Goal: Task Accomplishment & Management: Use online tool/utility

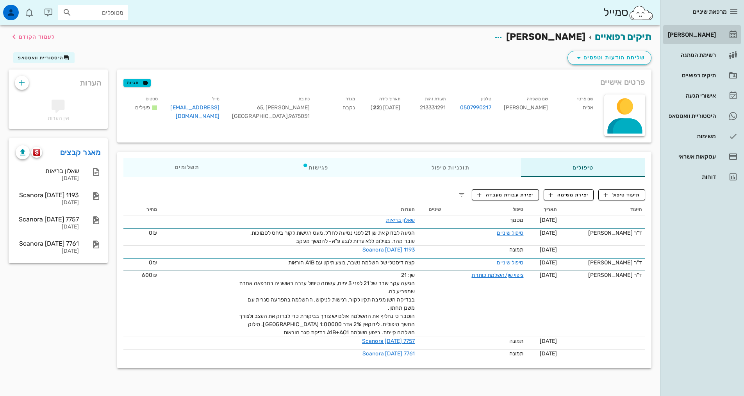
click at [696, 28] on link "[PERSON_NAME]" at bounding box center [702, 34] width 78 height 19
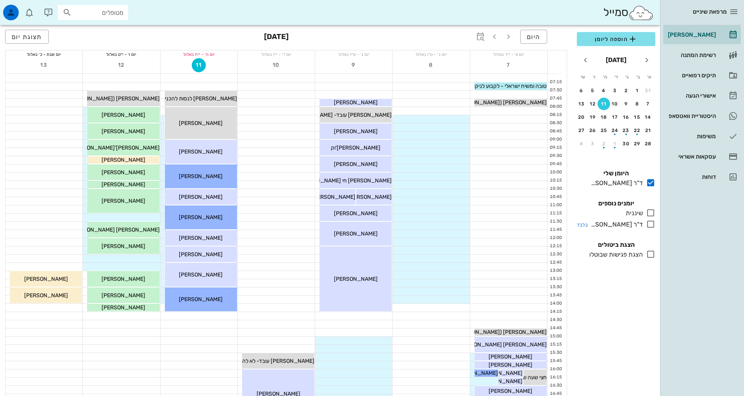
click at [651, 225] on icon at bounding box center [650, 223] width 9 height 9
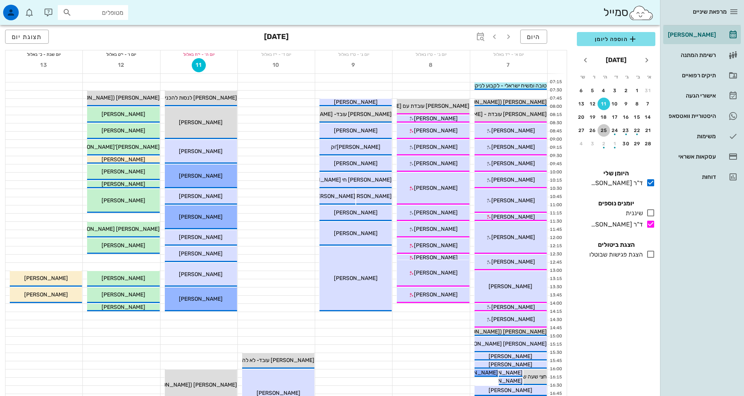
click at [602, 131] on div "25" at bounding box center [603, 130] width 12 height 5
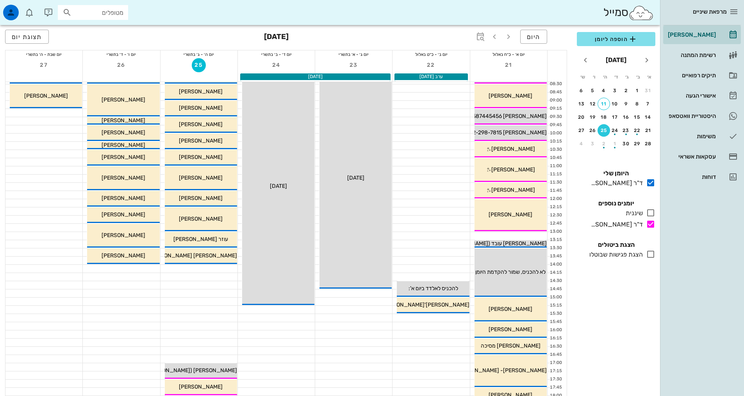
scroll to position [117, 0]
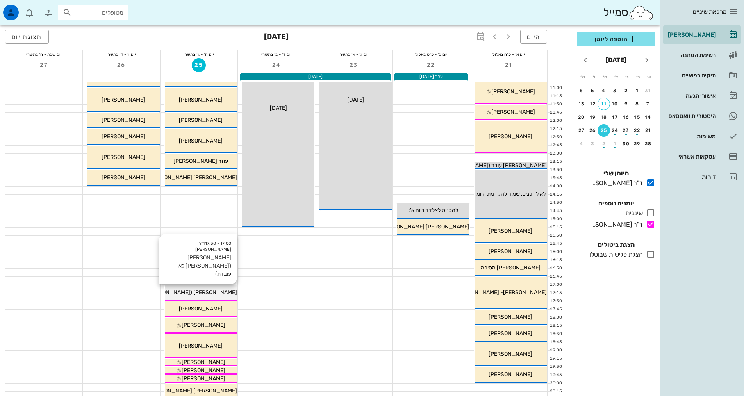
click at [213, 293] on span "[PERSON_NAME] ([PERSON_NAME] לא עובדת)" at bounding box center [179, 292] width 115 height 7
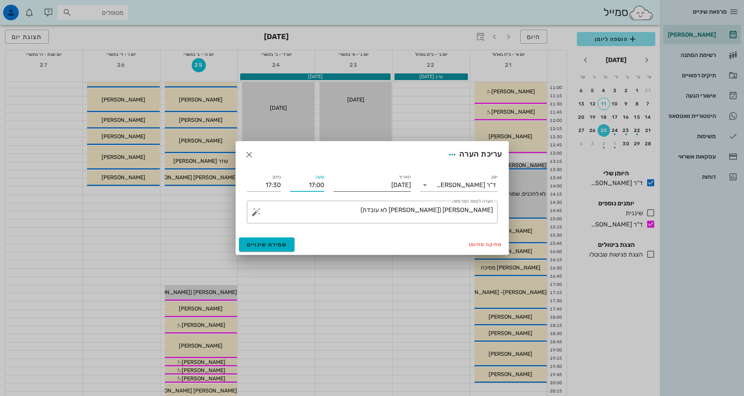
drag, startPoint x: 298, startPoint y: 183, endPoint x: 362, endPoint y: 189, distance: 65.1
click at [362, 189] on div "יומן ד"ר [PERSON_NAME] תאריך [DATE] שעה 17:00 סיום 17:30 ​ הערה לצוות המרפאה [P…" at bounding box center [372, 198] width 260 height 60
type input "16:30"
type input "17:00"
click at [275, 182] on input "17:00" at bounding box center [264, 185] width 34 height 12
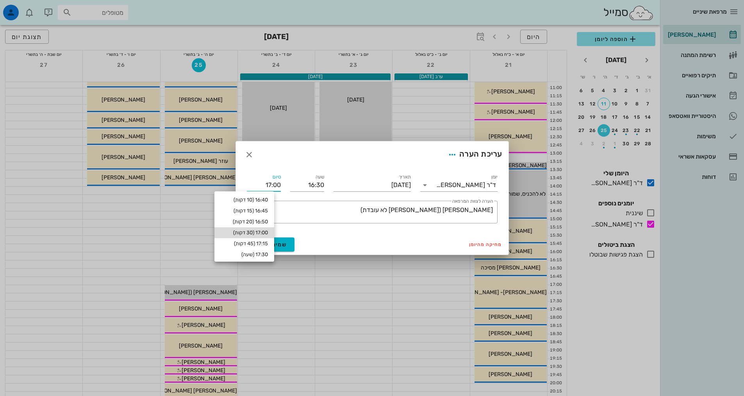
click at [261, 230] on div "17:00 (30 דקות)" at bounding box center [244, 233] width 47 height 6
type input "17:00"
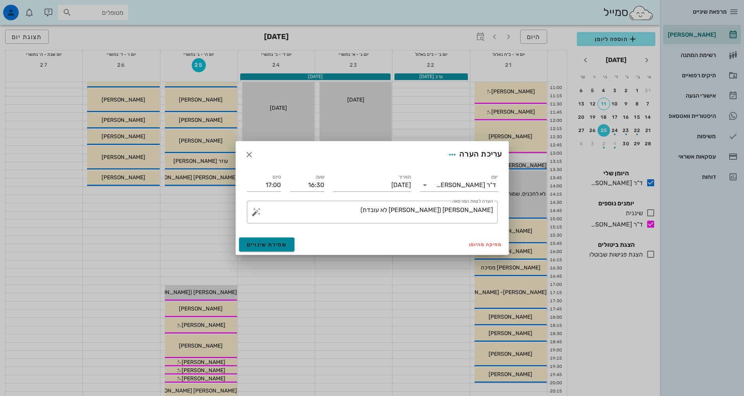
click at [287, 245] on button "שמירת שינויים" at bounding box center [267, 244] width 56 height 14
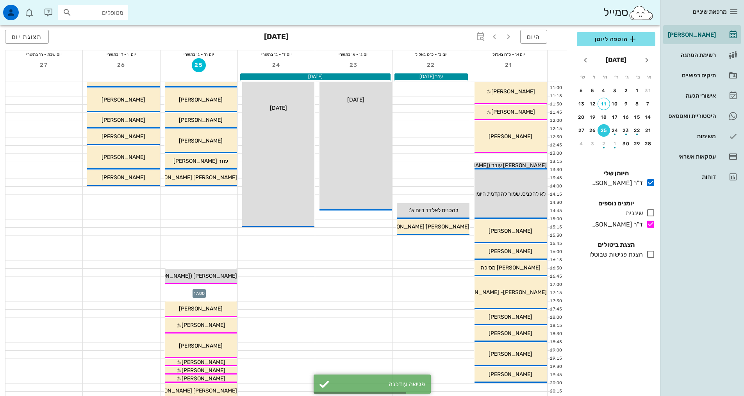
click at [230, 288] on div at bounding box center [199, 289] width 77 height 8
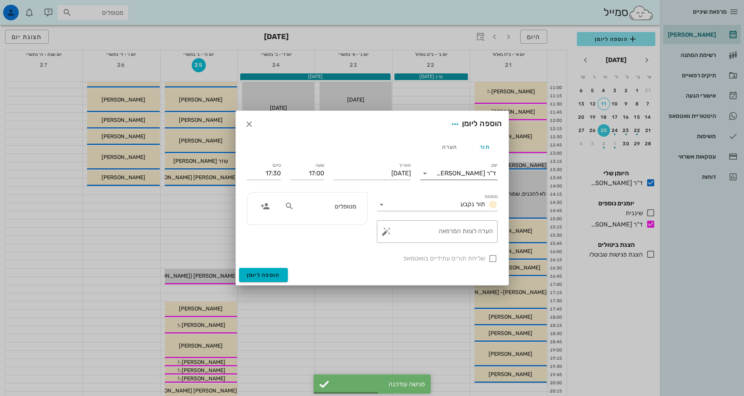
click at [430, 176] on div at bounding box center [425, 173] width 11 height 9
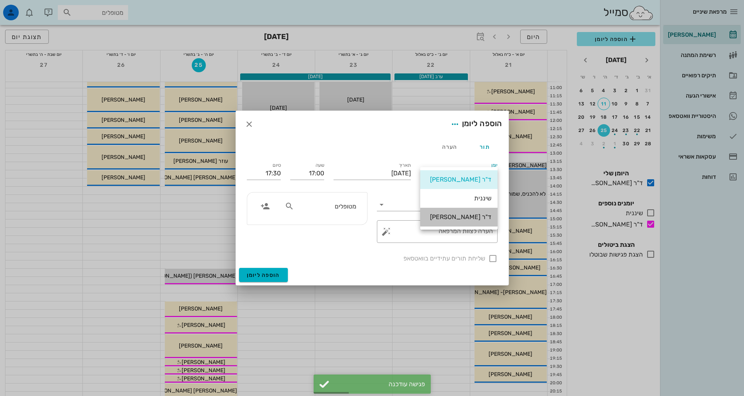
click at [460, 218] on div "ד"ר [PERSON_NAME]" at bounding box center [458, 216] width 65 height 7
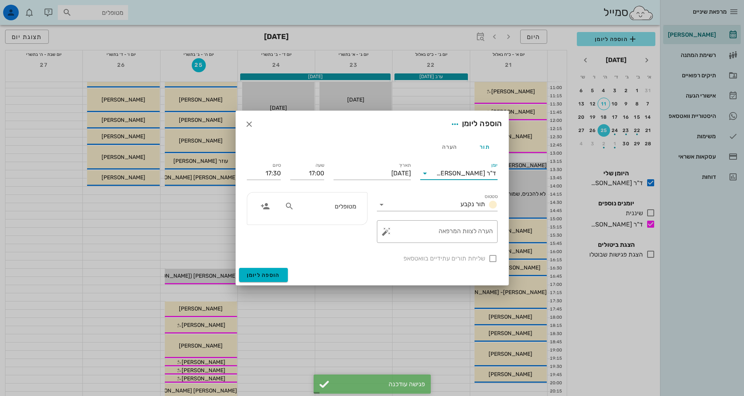
click at [337, 209] on input "מטופלים" at bounding box center [326, 206] width 60 height 10
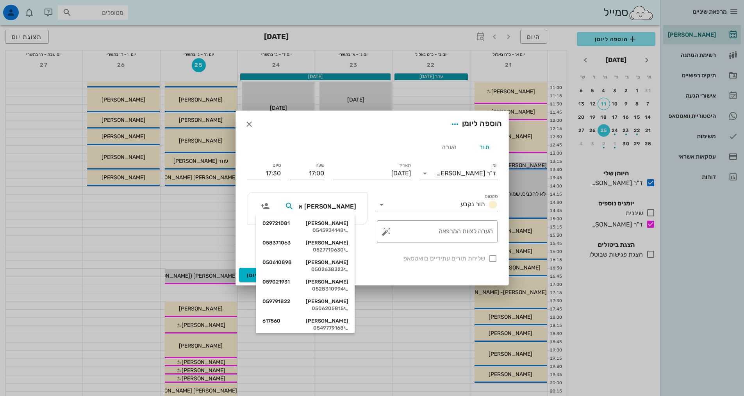
type input "[PERSON_NAME] אי"
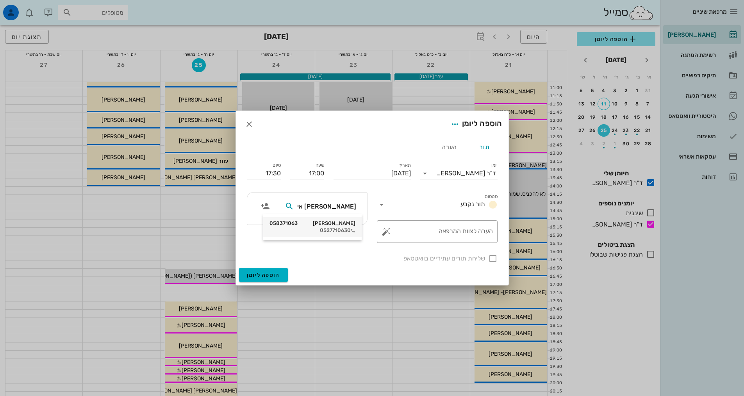
click at [342, 230] on div "0527710630" at bounding box center [312, 230] width 86 height 6
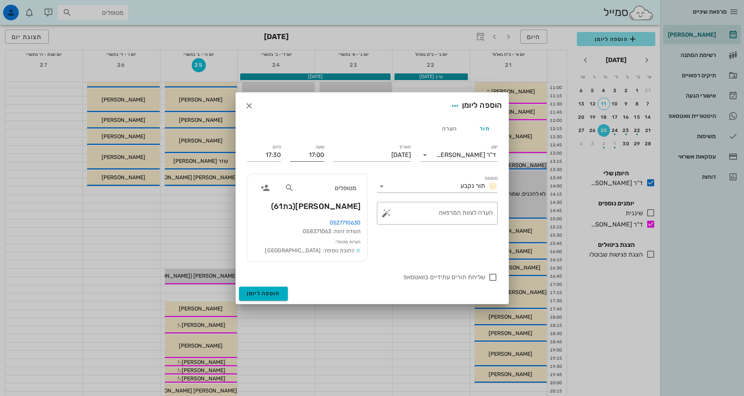
click at [291, 152] on input "17:00" at bounding box center [307, 155] width 34 height 12
drag, startPoint x: 291, startPoint y: 152, endPoint x: 296, endPoint y: 153, distance: 4.4
click at [296, 153] on input "17:00" at bounding box center [307, 155] width 34 height 12
click at [323, 153] on input "17:00" at bounding box center [307, 155] width 34 height 12
click at [321, 153] on input "17:00" at bounding box center [307, 155] width 34 height 12
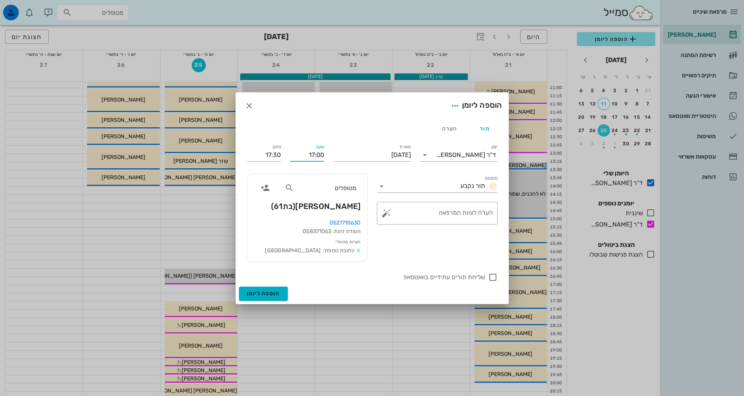
click at [321, 153] on input "17:00" at bounding box center [307, 155] width 34 height 12
type input "17:30"
type input "18:00"
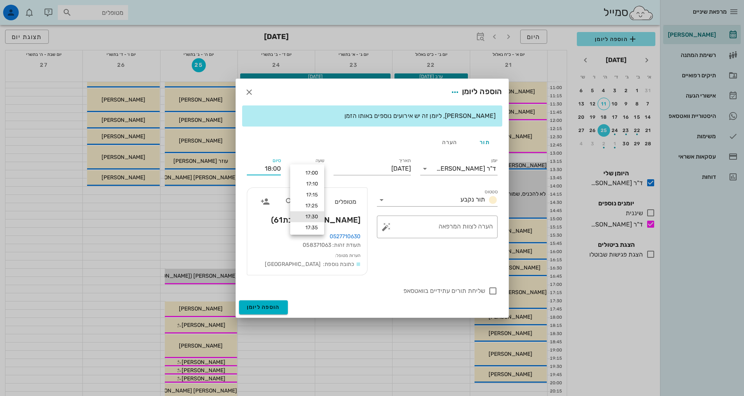
click at [275, 157] on div "סיום 18:00" at bounding box center [263, 167] width 43 height 31
click at [280, 307] on button "הוספה ליומן" at bounding box center [263, 307] width 49 height 14
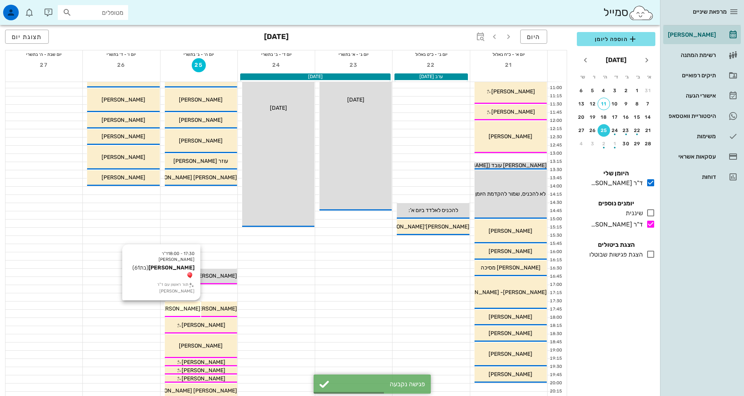
click at [194, 303] on div "17:30 - 18:00 ד"ר [PERSON_NAME] [PERSON_NAME] (בת 61 ) תור ראשון עם ד"ר [PERSON…" at bounding box center [183, 309] width 36 height 16
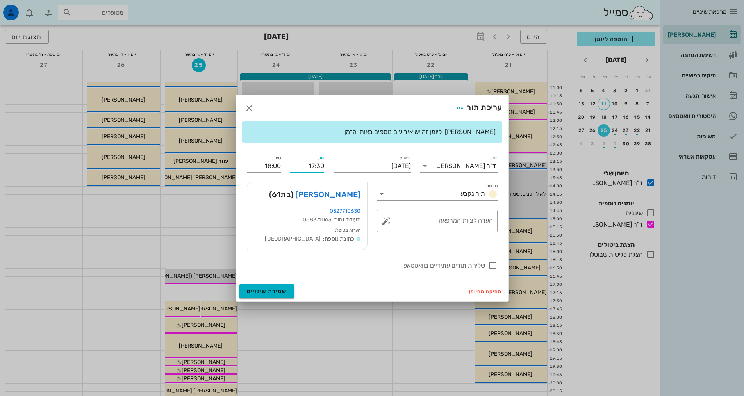
click at [320, 165] on input "17:30" at bounding box center [307, 166] width 34 height 12
click at [323, 164] on div "שעה 17:30" at bounding box center [306, 163] width 43 height 28
drag, startPoint x: 321, startPoint y: 164, endPoint x: 317, endPoint y: 166, distance: 4.7
click at [317, 166] on input "17:30" at bounding box center [307, 166] width 34 height 12
type input "17:00"
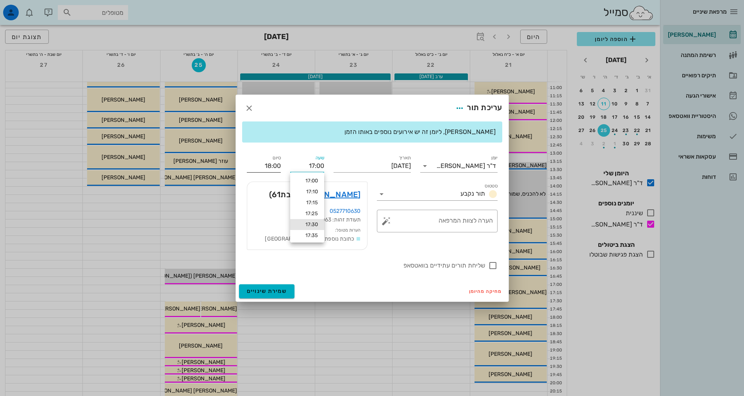
type input "17:30"
click at [278, 165] on div "יומן ד"ר [PERSON_NAME] תור נקבע תאריך [DATE] שעה 17:00 סיום 17:30 סטטוס תור נקב…" at bounding box center [372, 212] width 260 height 126
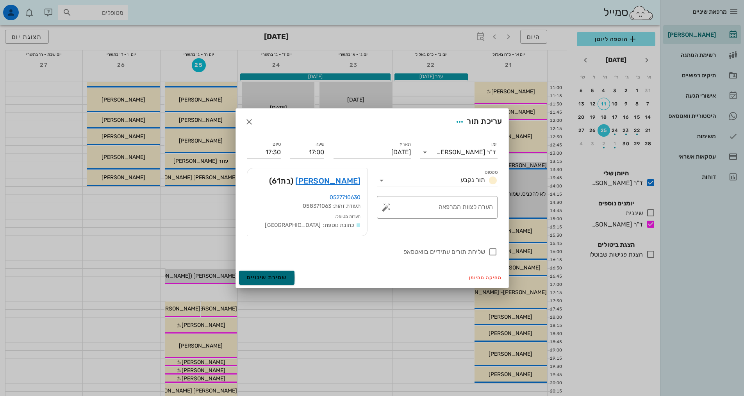
click at [285, 277] on span "שמירת שינויים" at bounding box center [267, 277] width 40 height 7
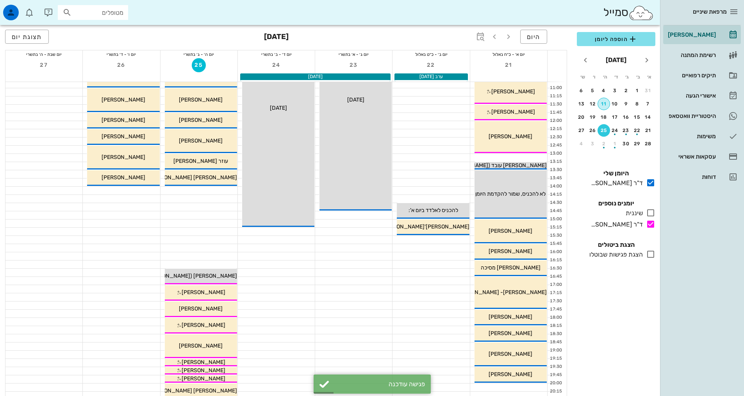
click at [608, 105] on div "11" at bounding box center [604, 103] width 12 height 5
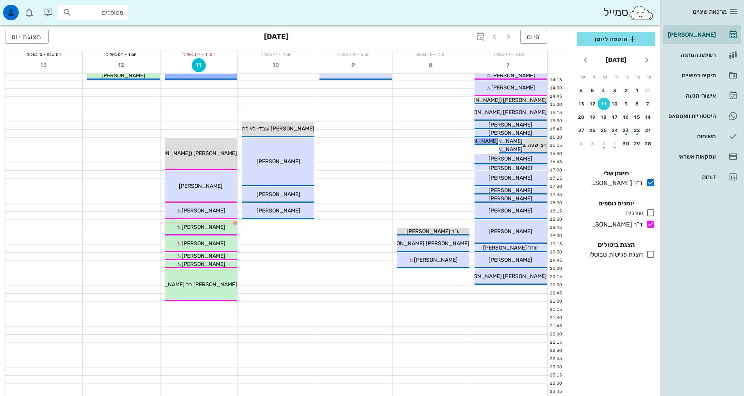
scroll to position [235, 0]
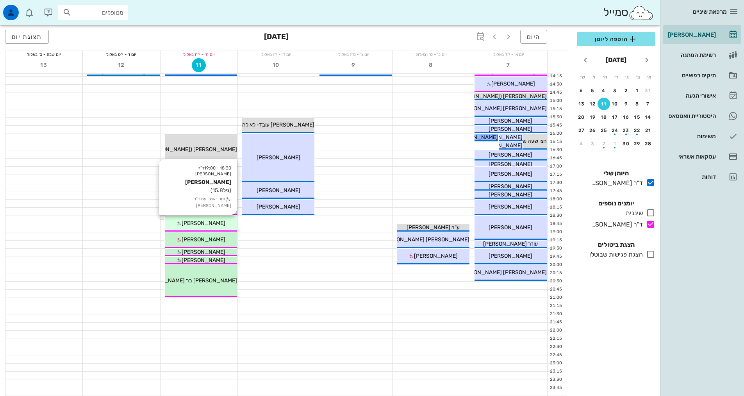
click at [208, 226] on span "[PERSON_NAME]" at bounding box center [204, 223] width 44 height 7
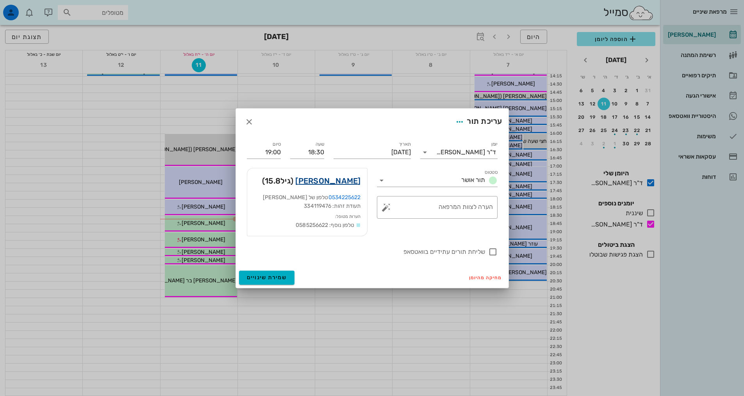
click at [335, 179] on link "[PERSON_NAME]" at bounding box center [327, 181] width 65 height 12
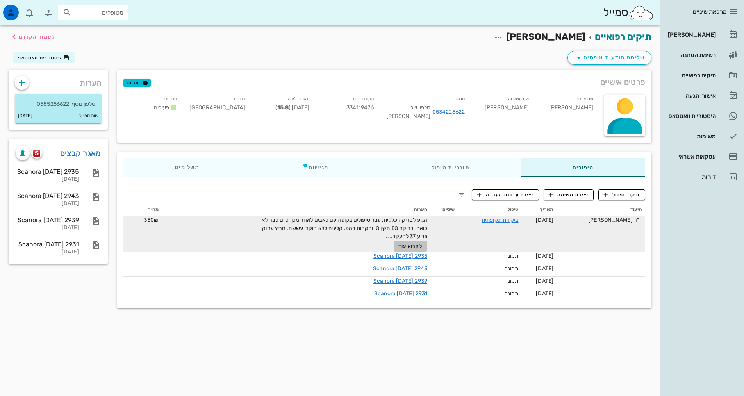
click at [416, 248] on span "לקרוא עוד" at bounding box center [410, 245] width 24 height 5
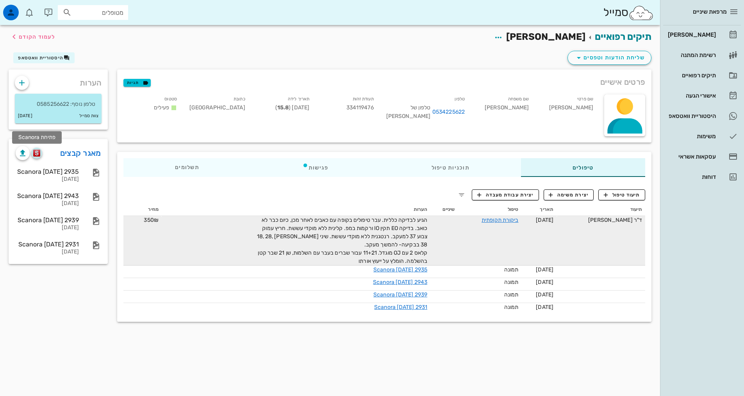
click at [39, 152] on img "button" at bounding box center [36, 153] width 7 height 7
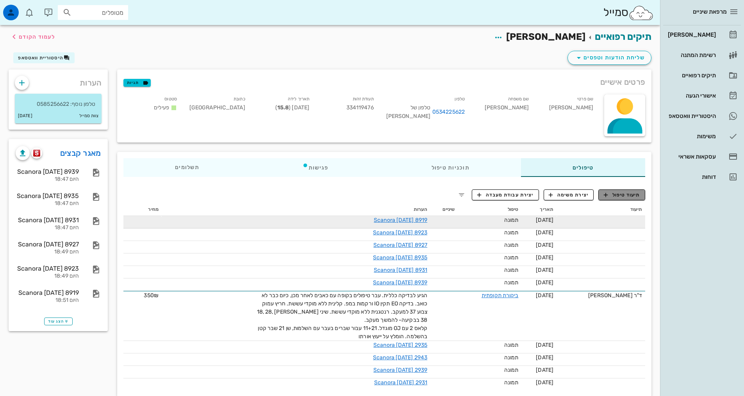
click at [612, 193] on span "תיעוד טיפול" at bounding box center [622, 194] width 36 height 7
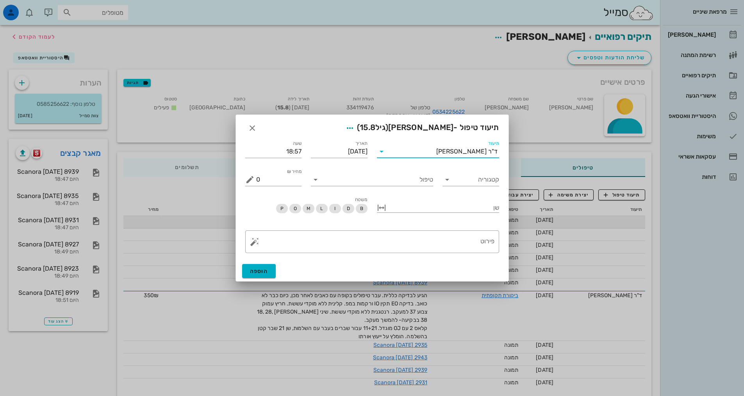
click at [412, 155] on input "תיעוד" at bounding box center [412, 151] width 48 height 12
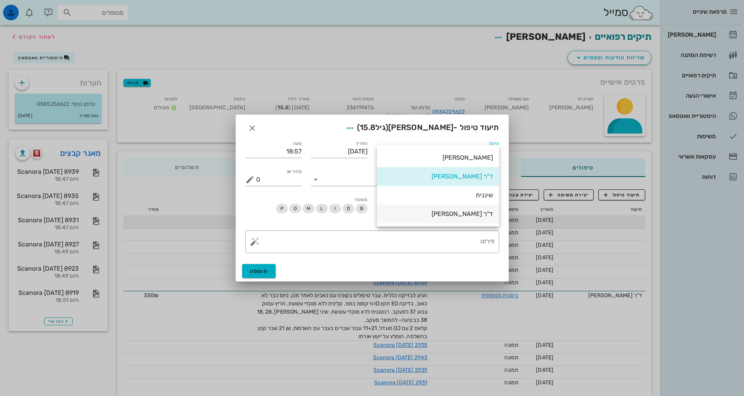
click at [450, 212] on div "ד"ר [PERSON_NAME]" at bounding box center [438, 213] width 110 height 7
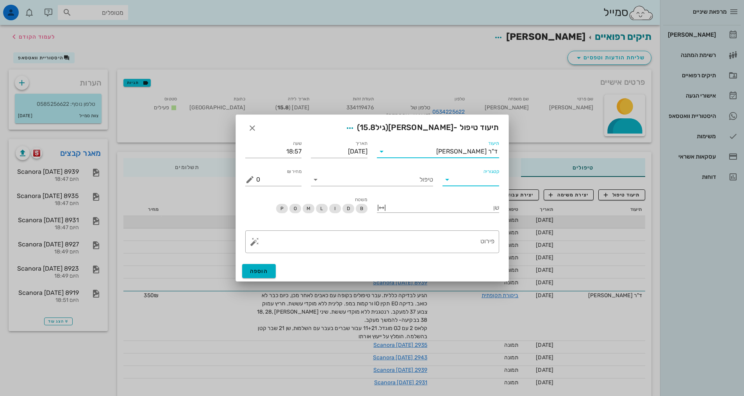
click at [483, 177] on input "קטגוריה" at bounding box center [477, 179] width 44 height 12
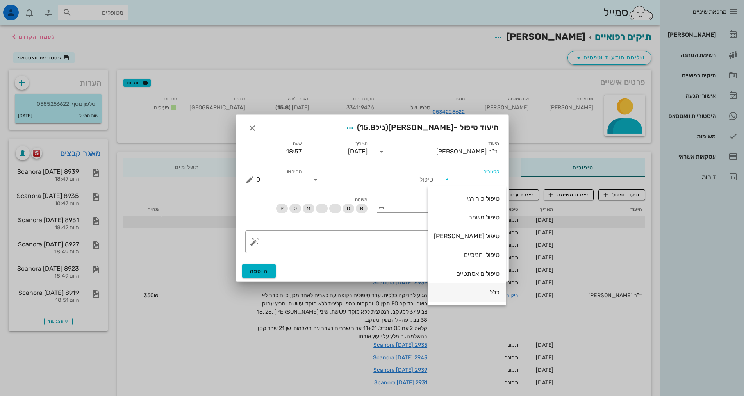
click at [484, 295] on div "כללי" at bounding box center [467, 292] width 66 height 7
type input "כללי"
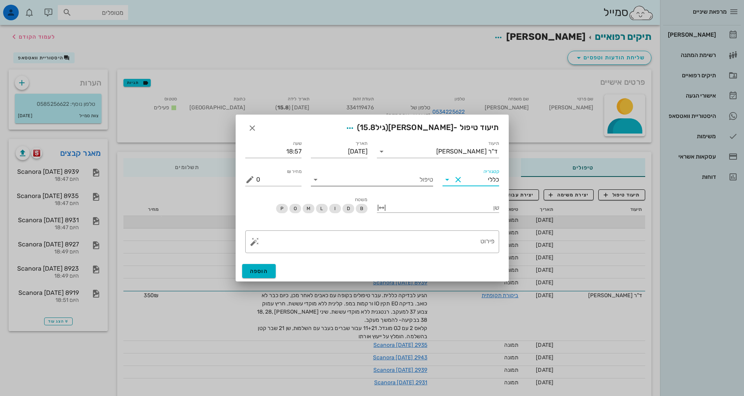
drag, startPoint x: 412, startPoint y: 191, endPoint x: 409, endPoint y: 185, distance: 6.3
click at [410, 185] on div "תיעוד ד"ר [PERSON_NAME] תאריך [DATE] שעה 18:57 קטגוריה כללי טיפול כמות 1 מחיר ₪…" at bounding box center [372, 197] width 273 height 127
click at [405, 178] on input "טיפול" at bounding box center [377, 179] width 111 height 12
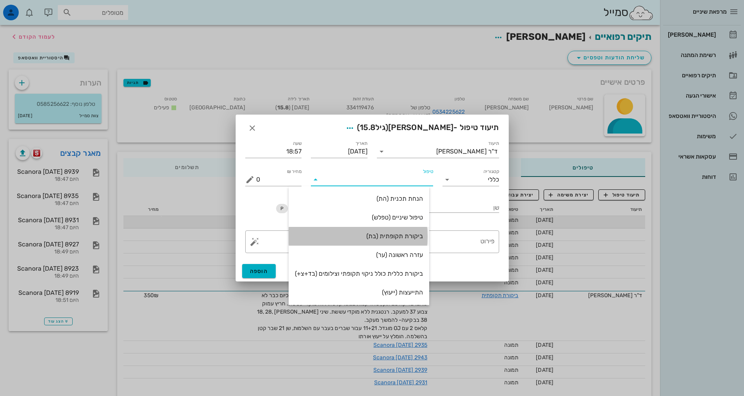
click at [414, 241] on div "ביקורת תקופתית (בת)" at bounding box center [359, 236] width 128 height 17
type input "350"
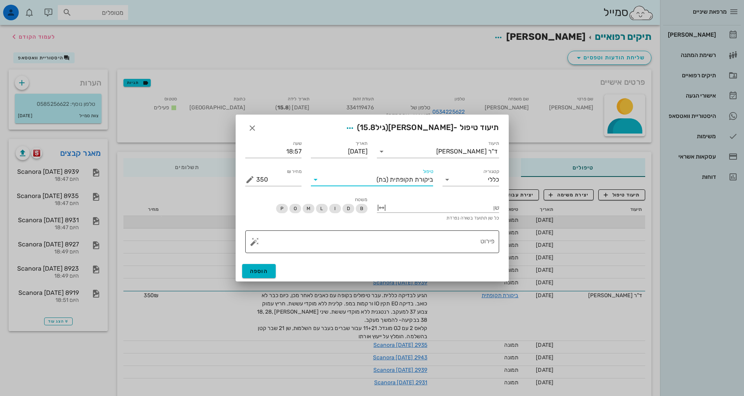
drag, startPoint x: 451, startPoint y: 246, endPoint x: 468, endPoint y: 205, distance: 43.9
click at [452, 244] on textarea "פירוט" at bounding box center [375, 243] width 238 height 19
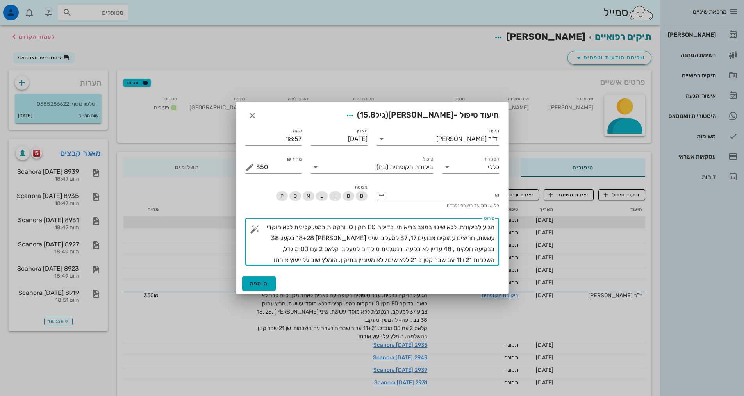
type textarea "הגיע לביקורת. ללא שינוי במצב בריאותי. בדיקה EO תקין IO ורקמות במפ. קלינית ללא מ…"
click at [255, 288] on button "הוספה" at bounding box center [259, 283] width 34 height 14
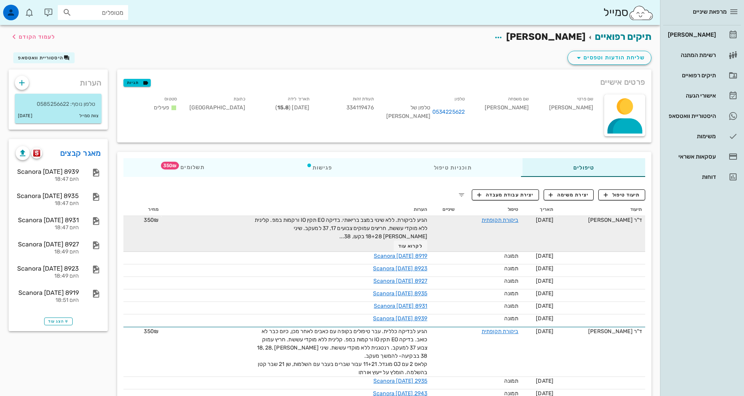
click at [89, 11] on input "מטופלים" at bounding box center [98, 12] width 50 height 10
type input "[PERSON_NAME]"
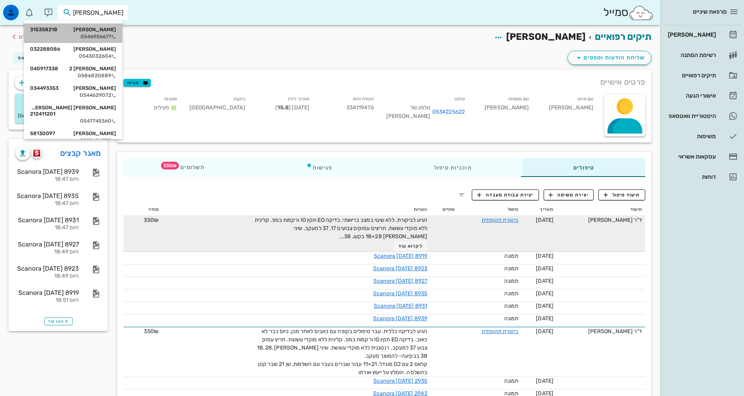
click at [44, 28] on span "315358218" at bounding box center [43, 30] width 27 height 6
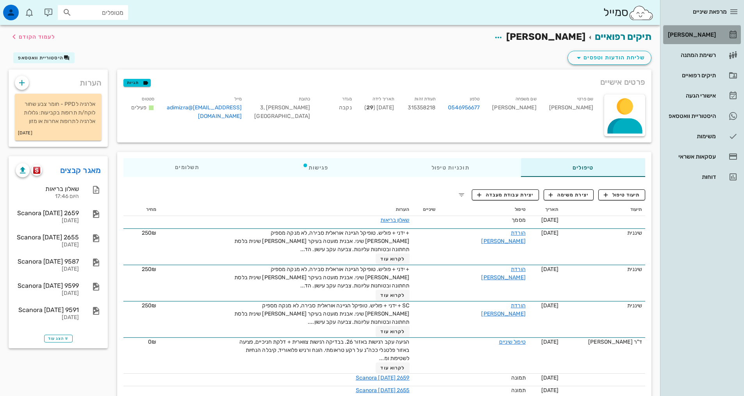
drag, startPoint x: 704, startPoint y: 41, endPoint x: 700, endPoint y: 49, distance: 8.6
click at [704, 41] on link "[PERSON_NAME]" at bounding box center [702, 34] width 78 height 19
